Goal: Navigation & Orientation: Find specific page/section

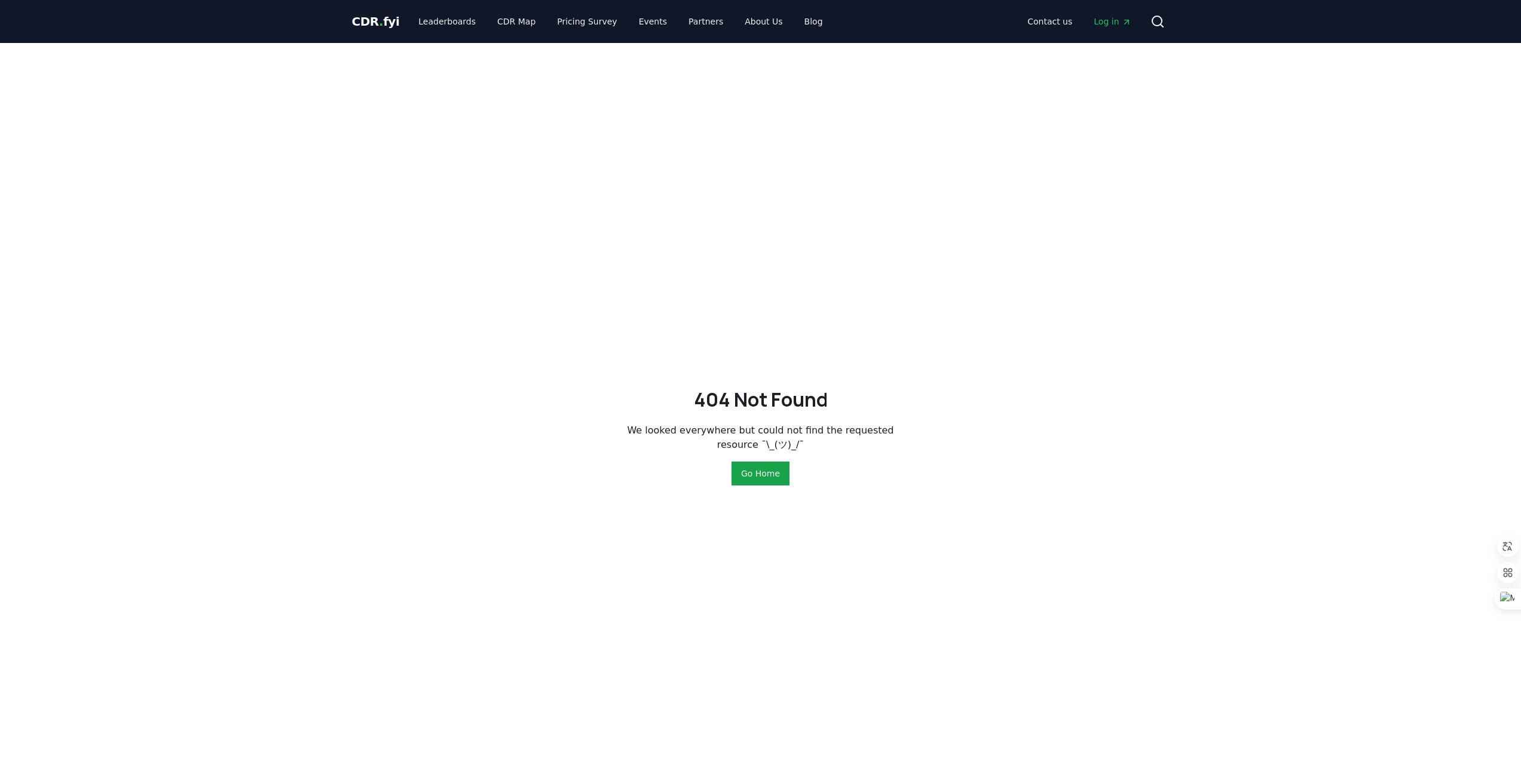
click at [366, 16] on span "CDR . fyi" at bounding box center [375, 22] width 48 height 14
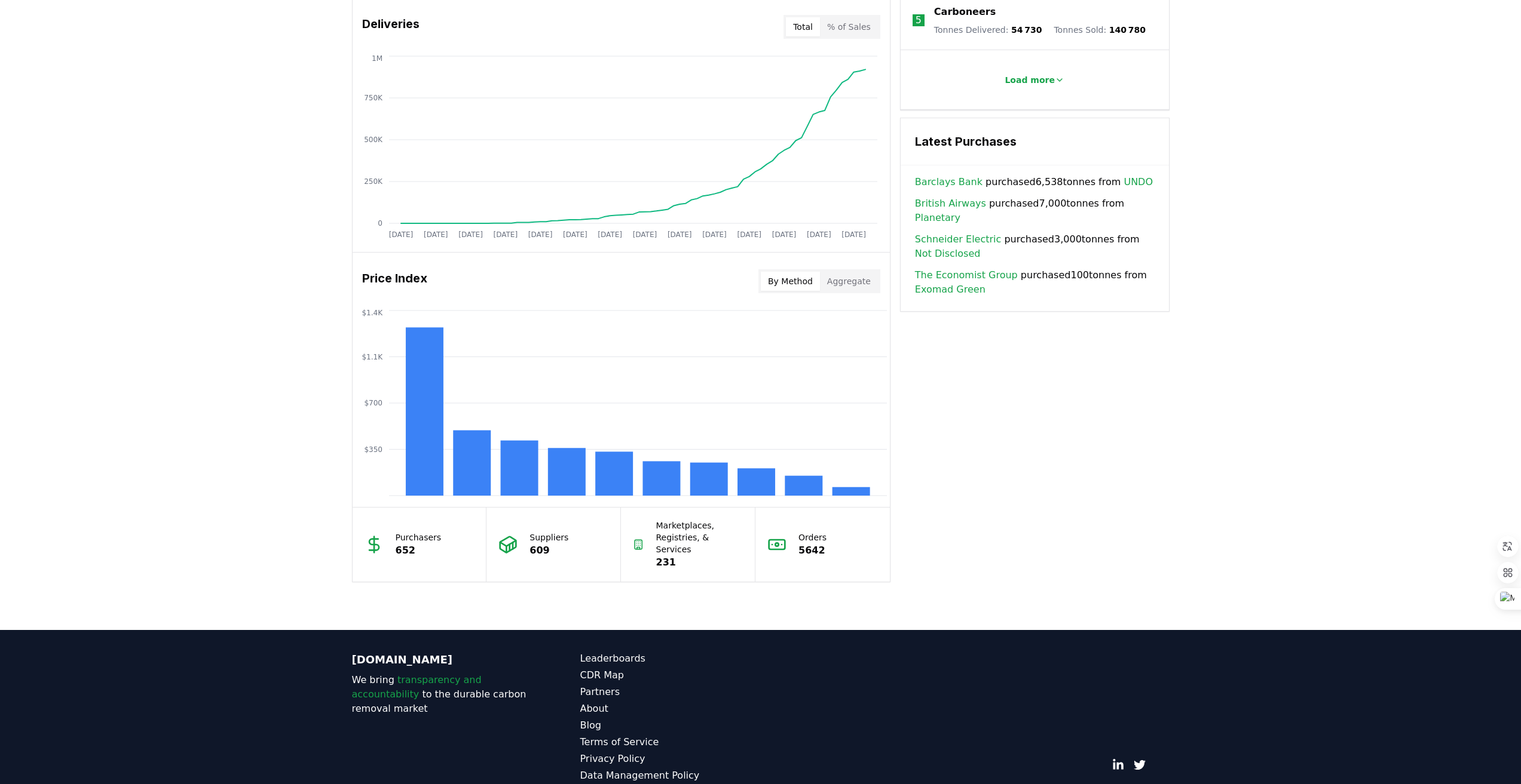
scroll to position [768, 0]
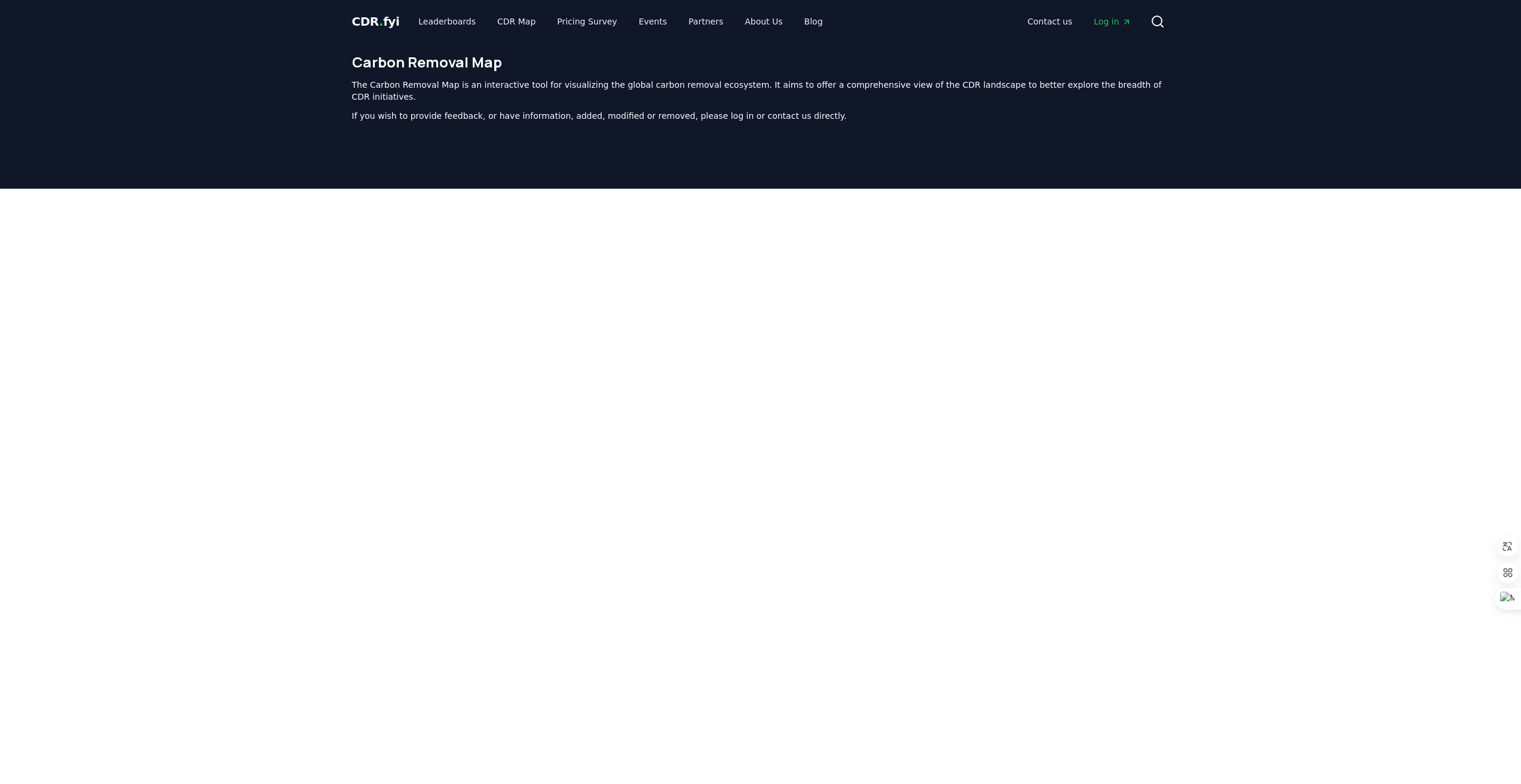
click at [1381, 343] on div at bounding box center [760, 487] width 1521 height 597
